Goal: Transaction & Acquisition: Register for event/course

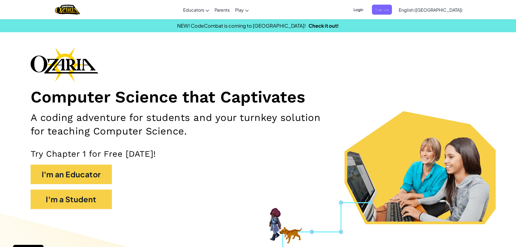
click at [366, 9] on span "Login" at bounding box center [358, 10] width 16 height 10
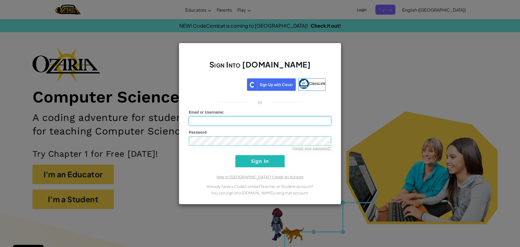
click at [245, 120] on input "Email or Username :" at bounding box center [260, 120] width 142 height 9
type input "[EMAIL_ADDRESS][DOMAIN_NAME]"
click at [235, 155] on input "Sign In" at bounding box center [259, 161] width 49 height 12
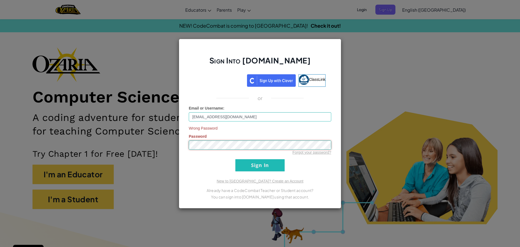
click at [235, 159] on input "Sign In" at bounding box center [259, 165] width 49 height 12
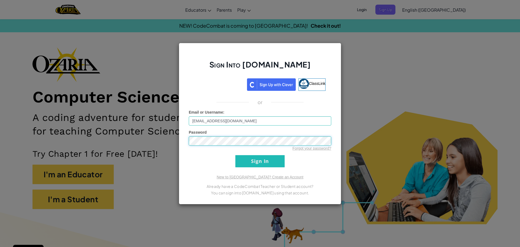
click at [235, 155] on input "Sign In" at bounding box center [259, 161] width 49 height 12
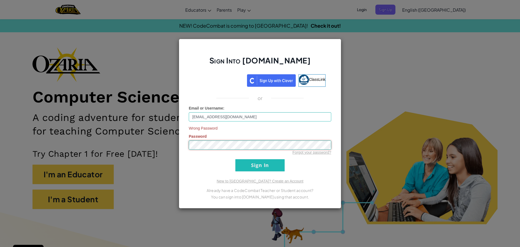
click at [235, 159] on input "Sign In" at bounding box center [259, 165] width 49 height 12
click at [258, 153] on div "Forgot your password?" at bounding box center [260, 151] width 142 height 5
click at [269, 165] on input "Sign In" at bounding box center [259, 165] width 49 height 12
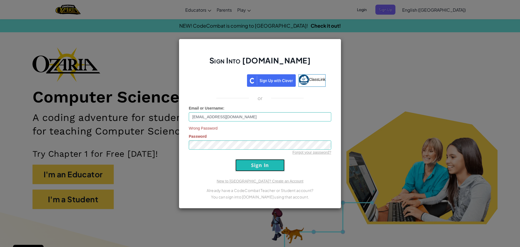
click at [272, 165] on input "Sign In" at bounding box center [259, 165] width 49 height 12
click at [321, 154] on link "Forgot your password?" at bounding box center [311, 152] width 39 height 4
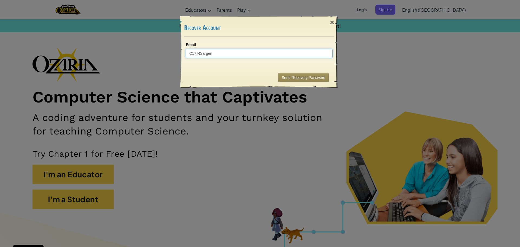
type input "C17.RSargent"
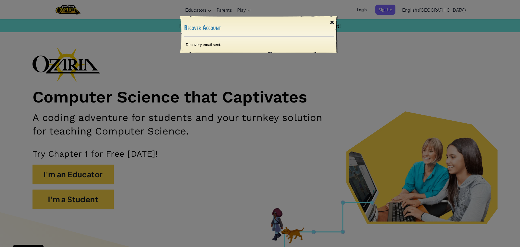
click at [334, 21] on div "×" at bounding box center [332, 23] width 12 height 16
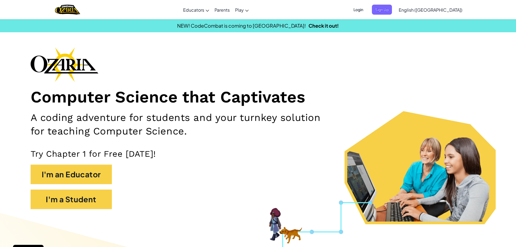
click at [366, 7] on span "Login" at bounding box center [358, 10] width 16 height 10
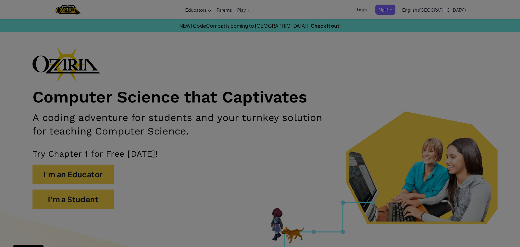
type input "[EMAIL_ADDRESS][DOMAIN_NAME]"
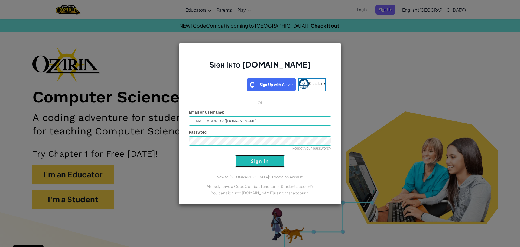
click at [248, 158] on input "Sign In" at bounding box center [259, 161] width 49 height 12
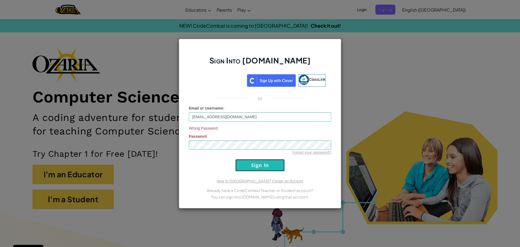
click at [249, 159] on input "Sign In" at bounding box center [259, 165] width 49 height 12
click at [235, 159] on input "Sign In" at bounding box center [259, 165] width 49 height 12
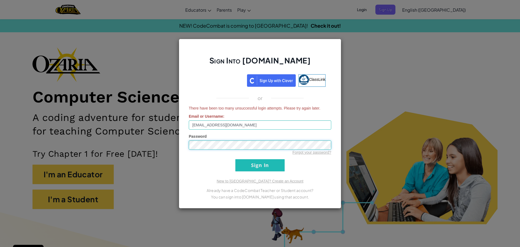
click at [235, 159] on input "Sign In" at bounding box center [259, 165] width 49 height 12
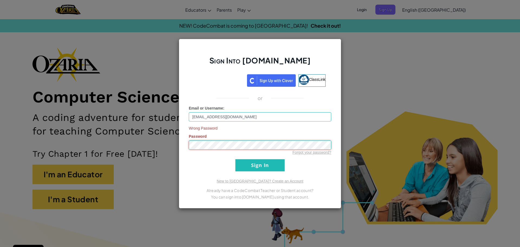
click at [235, 159] on input "Sign In" at bounding box center [259, 165] width 49 height 12
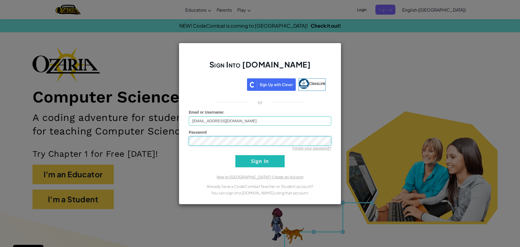
click at [235, 155] on input "Sign In" at bounding box center [259, 161] width 49 height 12
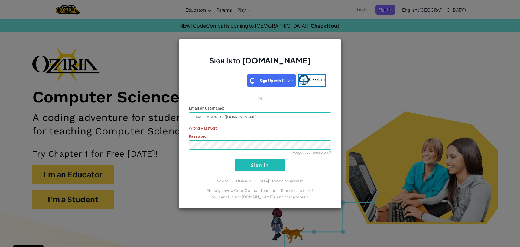
click at [251, 162] on form "Email or Username : [EMAIL_ADDRESS][DOMAIN_NAME] Wrong Password Password Forgot…" at bounding box center [260, 138] width 142 height 66
click at [251, 163] on input "Sign In" at bounding box center [259, 165] width 49 height 12
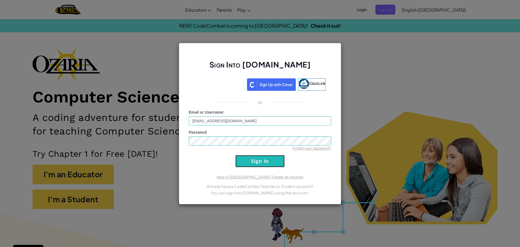
click at [251, 165] on input "Sign In" at bounding box center [259, 161] width 49 height 12
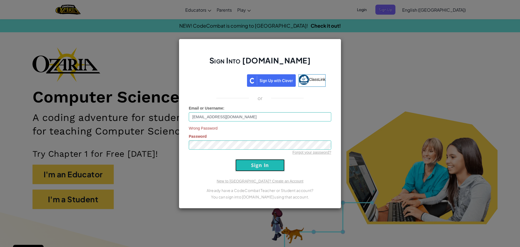
click at [251, 165] on input "Sign In" at bounding box center [259, 165] width 49 height 12
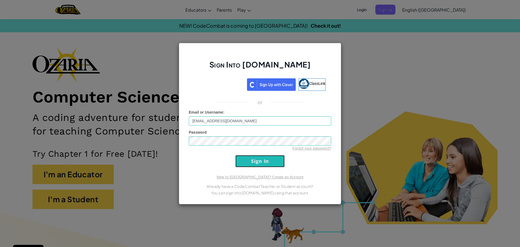
click at [251, 165] on input "Sign In" at bounding box center [259, 161] width 49 height 12
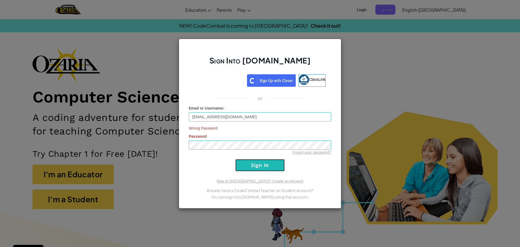
click at [251, 165] on input "Sign In" at bounding box center [259, 165] width 49 height 12
click at [253, 164] on input "Sign In" at bounding box center [259, 165] width 49 height 12
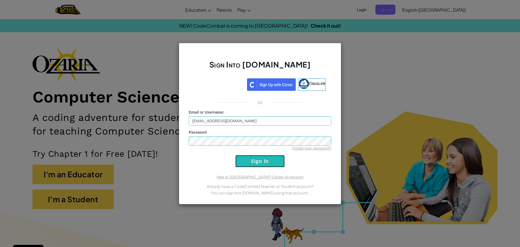
click at [254, 164] on input "Sign In" at bounding box center [259, 161] width 49 height 12
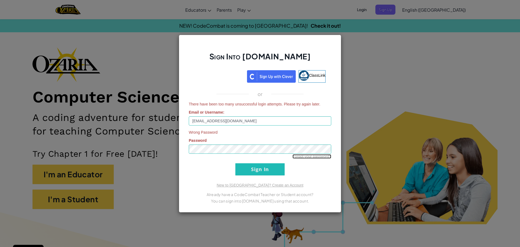
click at [305, 154] on link "Forgot your password?" at bounding box center [311, 156] width 39 height 4
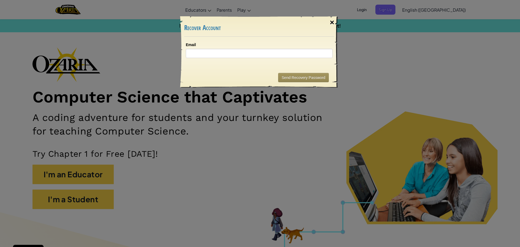
click at [329, 19] on div "×" at bounding box center [332, 23] width 12 height 16
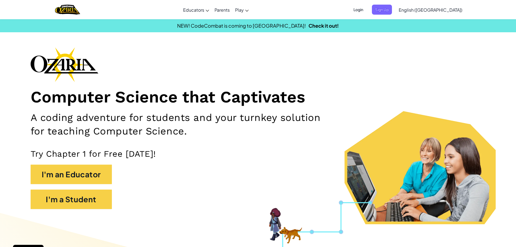
click at [366, 11] on span "Login" at bounding box center [358, 10] width 16 height 10
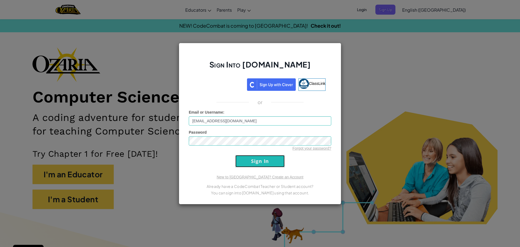
click at [239, 163] on input "Sign In" at bounding box center [259, 161] width 49 height 12
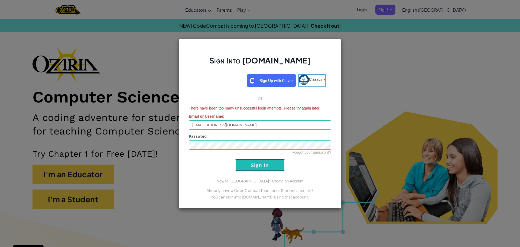
click at [241, 162] on input "Sign In" at bounding box center [259, 165] width 49 height 12
click at [474, 203] on div "Sign Into [DOMAIN_NAME] ClassLink or There have been too many unsuccessful logi…" at bounding box center [260, 123] width 520 height 247
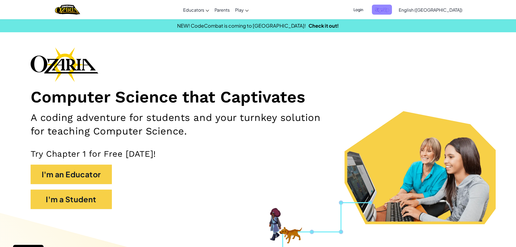
click at [392, 13] on span "Sign Up" at bounding box center [382, 10] width 20 height 10
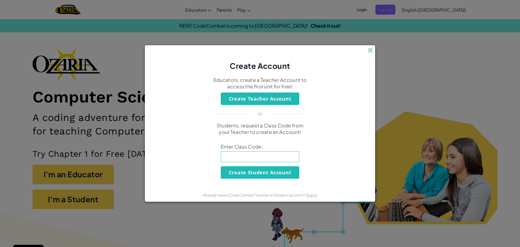
click at [259, 152] on input at bounding box center [260, 156] width 78 height 11
click at [416, 136] on div "Create Account Educators, create a Teacher Account to access the first unit for…" at bounding box center [260, 123] width 520 height 247
click at [372, 40] on div "Create Account Educators, create a Teacher Account to access the first unit for…" at bounding box center [260, 123] width 520 height 247
click at [373, 50] on span at bounding box center [370, 50] width 6 height 6
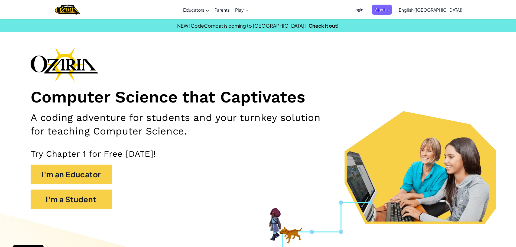
click at [372, 5] on button "Sign Up" at bounding box center [382, 10] width 20 height 10
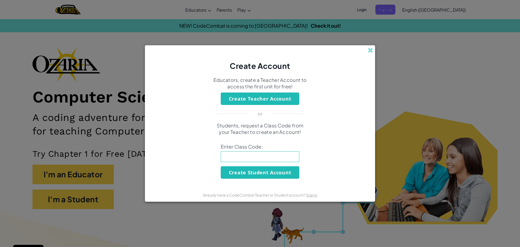
click button "Create Teacher Account" at bounding box center [260, 98] width 78 height 12
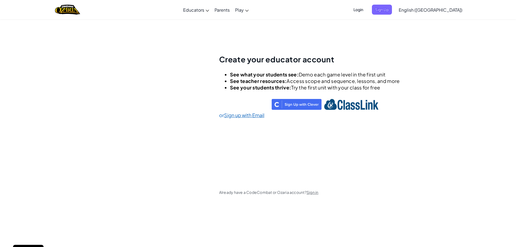
scroll to position [19, 0]
